Goal: Information Seeking & Learning: Learn about a topic

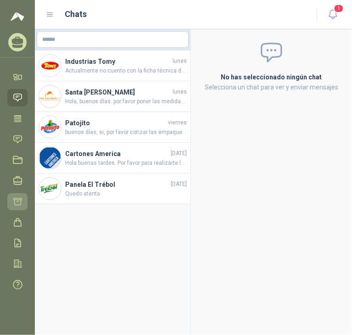
click at [22, 205] on icon at bounding box center [18, 202] width 10 height 10
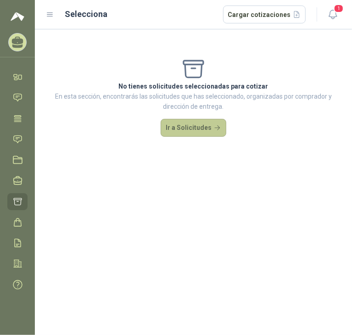
click at [178, 134] on button "Ir a Solicitudes" at bounding box center [194, 128] width 66 height 18
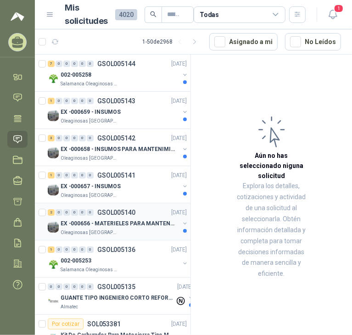
click at [131, 222] on p "EX -000656 - MATERIELES PARA MANTENIMIENTO MECANIC" at bounding box center [118, 224] width 114 height 9
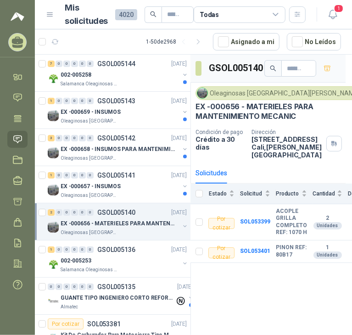
scroll to position [0, 18]
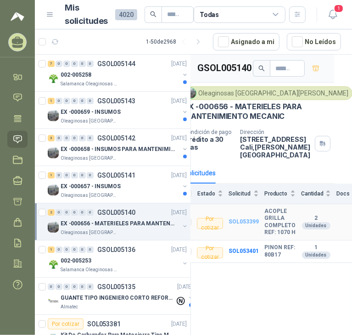
click at [236, 219] on b "SOL053399" at bounding box center [244, 222] width 30 height 6
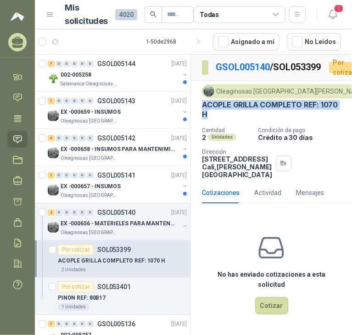
drag, startPoint x: 230, startPoint y: 127, endPoint x: 198, endPoint y: 114, distance: 34.2
click at [198, 114] on div "Oleaginosas San [PERSON_NAME] [DATE] ACOPLE GRILLA COMPLETO REF: 1070 H Cantida…" at bounding box center [271, 132] width 161 height 102
copy p "ACOPLE GRILLA COMPLETO REF: 1070 H"
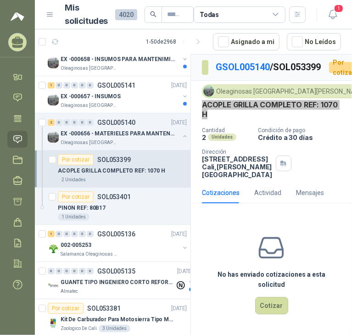
scroll to position [92, 0]
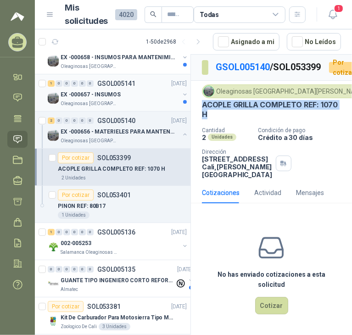
click at [124, 98] on div "EX -000657 - INSUMOS" at bounding box center [120, 94] width 119 height 11
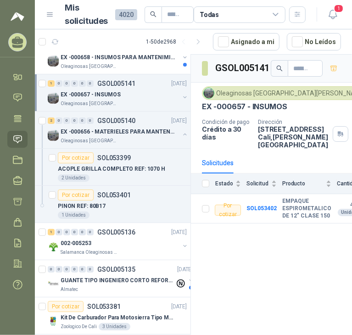
click at [254, 107] on p "EX -000657 - INSUMOS" at bounding box center [244, 107] width 85 height 10
click at [281, 113] on div "Oleaginosas [GEOGRAPHIC_DATA][PERSON_NAME] [DATE] EX -000657 - INSUMOS Condició…" at bounding box center [271, 117] width 139 height 62
click at [279, 194] on td "SOL053402" at bounding box center [265, 208] width 36 height 29
click at [269, 205] on b "SOL053402" at bounding box center [262, 208] width 30 height 6
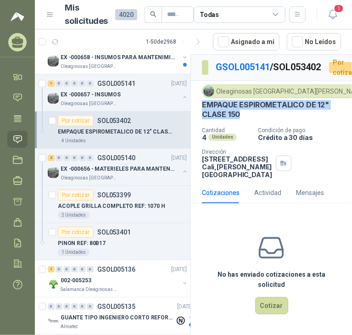
drag, startPoint x: 243, startPoint y: 131, endPoint x: 198, endPoint y: 120, distance: 45.8
click at [198, 120] on div "Oleaginosas [GEOGRAPHIC_DATA][PERSON_NAME] [DATE] EMPAQUE ESPIROMETALICO DE 12"…" at bounding box center [271, 132] width 161 height 102
copy p "EMPAQUE ESPIROMETALICO DE 12" CLASE 150"
